Goal: Task Accomplishment & Management: Manage account settings

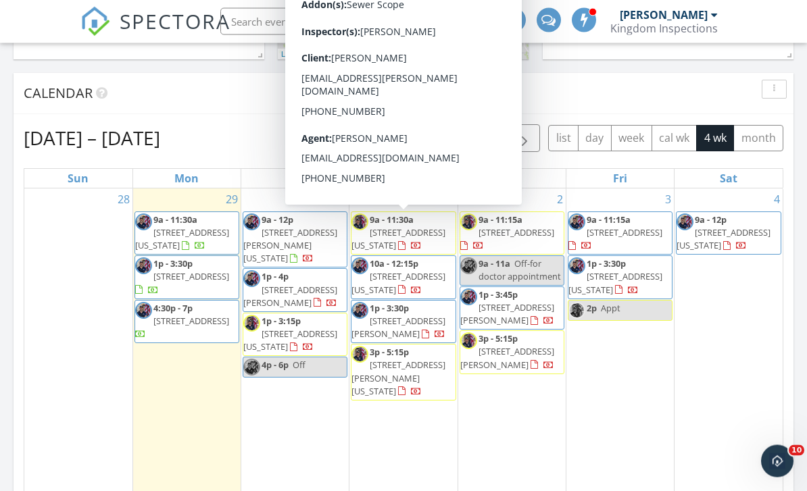
scroll to position [468, 0]
click at [66, 397] on div "28" at bounding box center [78, 341] width 108 height 305
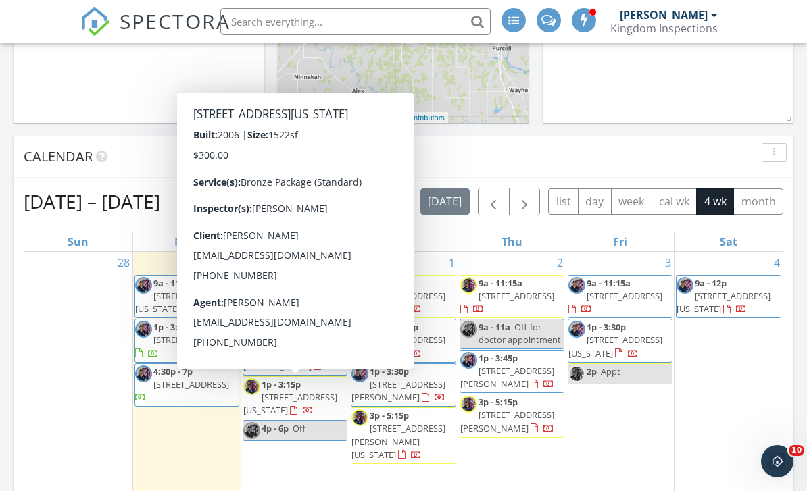
scroll to position [404, 0]
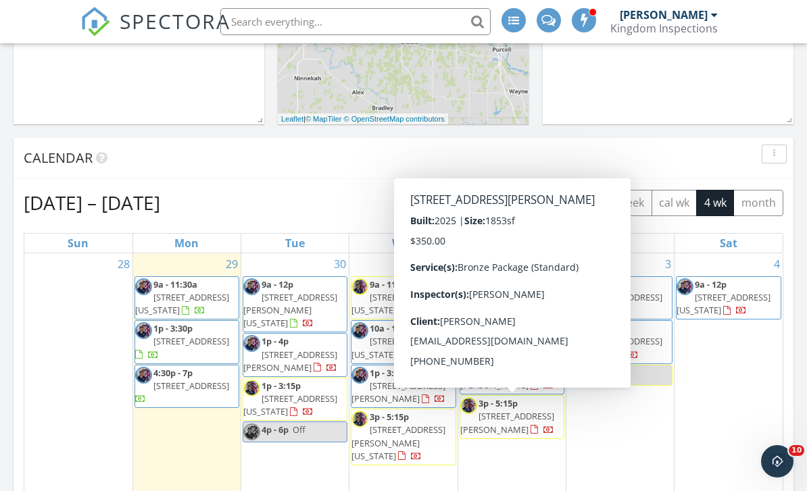
click at [496, 413] on span "708 Lerkim Ln, Norman 73069" at bounding box center [507, 422] width 94 height 25
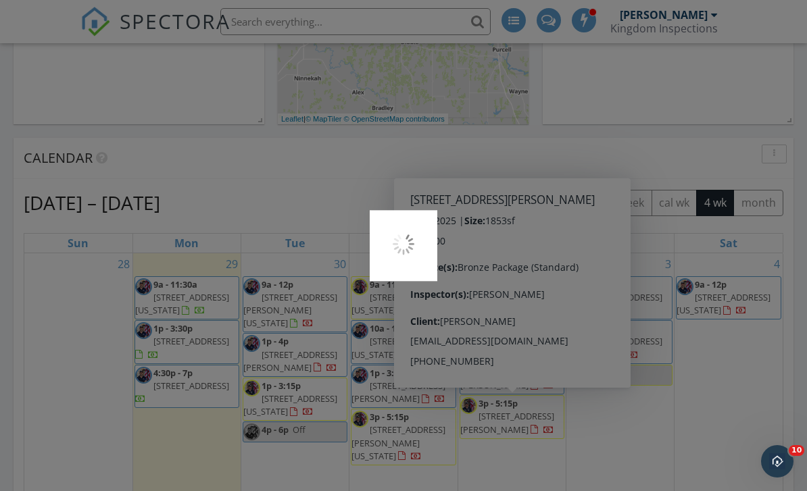
scroll to position [447, 0]
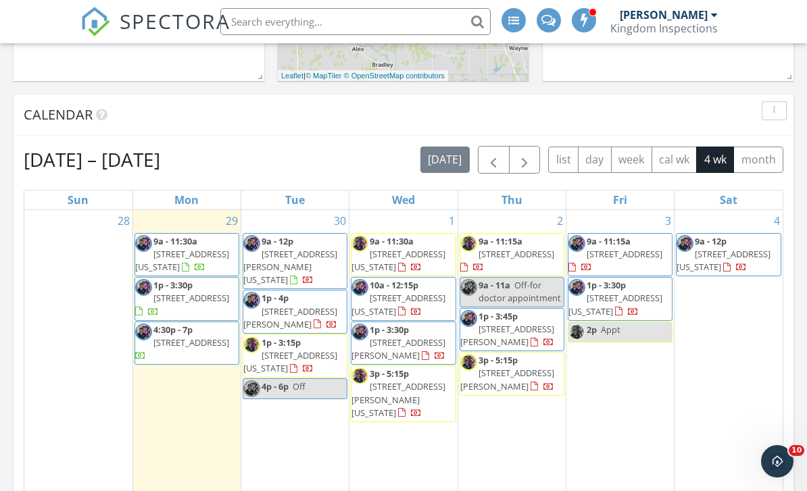
click at [408, 454] on div "1 9a - 11:30a 8805 Northridge Terrace, Oklahoma City 73132 10a - 12:15p 613 NE …" at bounding box center [402, 362] width 107 height 305
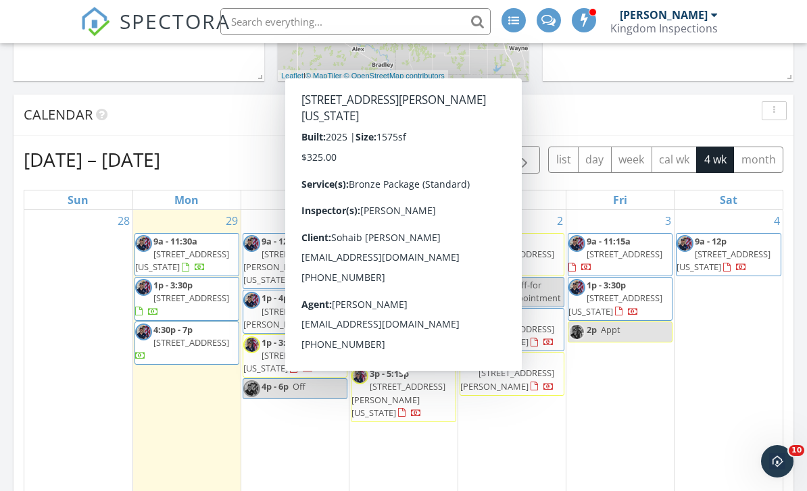
click at [391, 406] on span "6201 Green Meadows Lane, oklahoma City 73132" at bounding box center [399, 400] width 94 height 38
click at [49, 391] on div "28" at bounding box center [78, 362] width 108 height 305
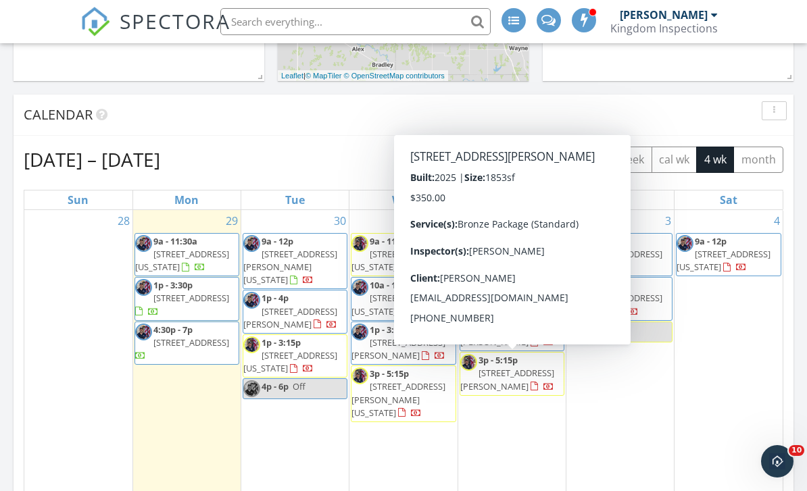
click at [500, 371] on span "708 Lerkim Ln, Norman 73069" at bounding box center [507, 379] width 94 height 25
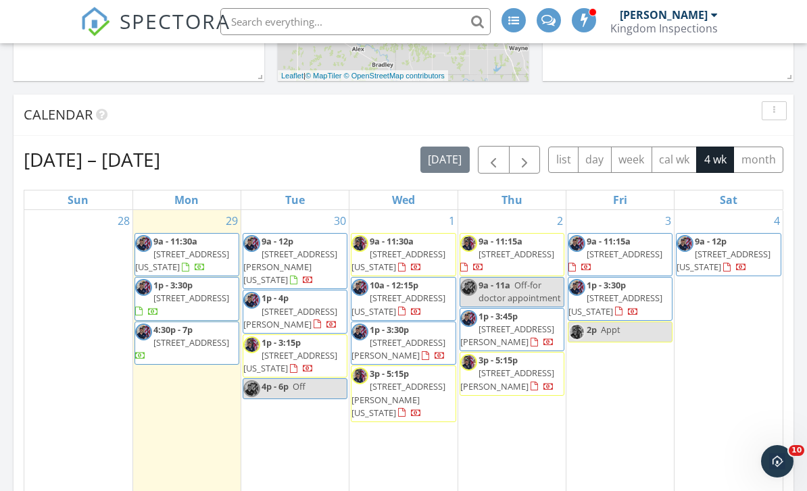
click at [64, 380] on div "28" at bounding box center [78, 362] width 108 height 305
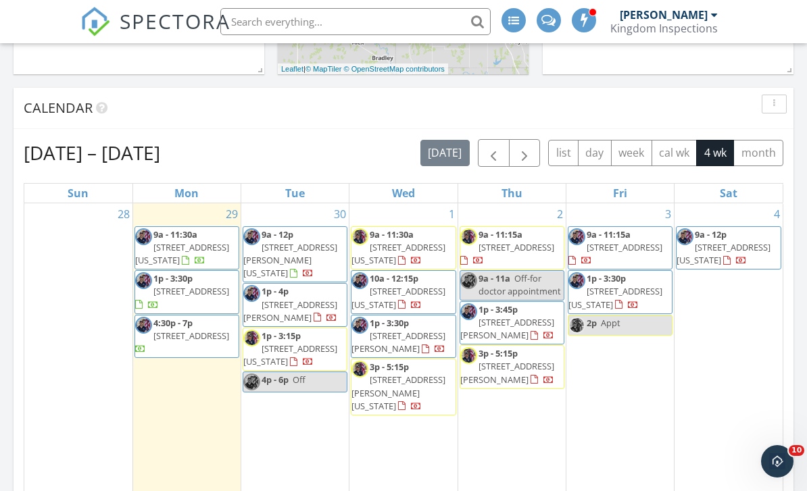
scroll to position [456, 0]
